Goal: Check status: Check status

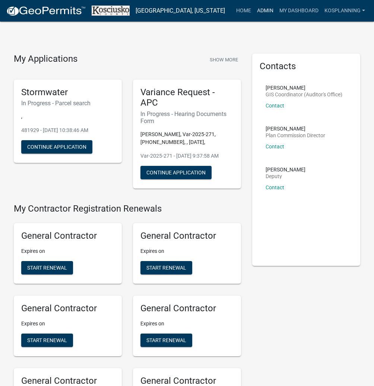
click at [261, 9] on link "Admin" at bounding box center [265, 11] width 22 height 14
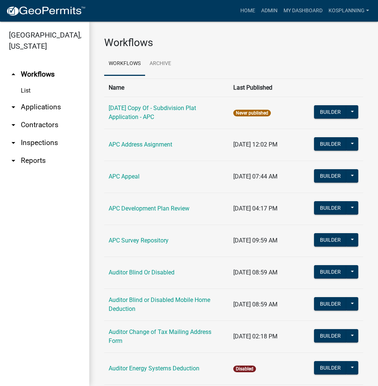
click at [38, 104] on link "arrow_drop_down Applications" at bounding box center [44, 107] width 89 height 18
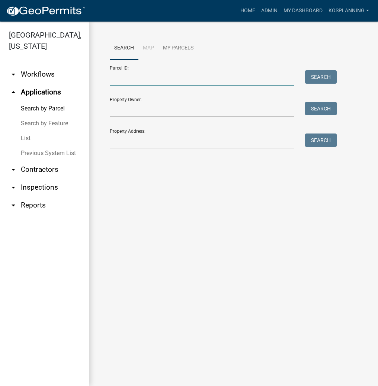
click at [135, 76] on input "Parcel ID:" at bounding box center [202, 77] width 184 height 15
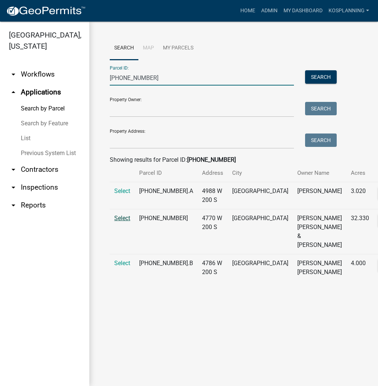
type input "[PHONE_NUMBER]"
click at [124, 222] on span "Select" at bounding box center [122, 218] width 16 height 7
